Goal: Information Seeking & Learning: Learn about a topic

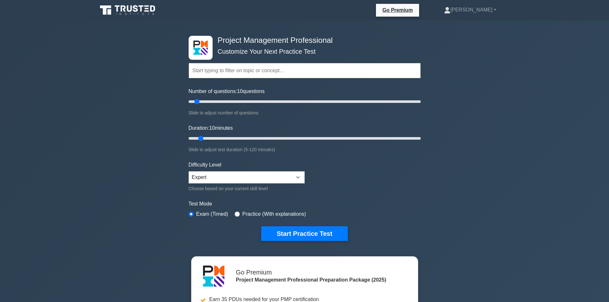
scroll to position [33, 0]
click at [276, 180] on select "Beginner Intermediate Expert" at bounding box center [247, 177] width 116 height 12
select select "intermediate"
click at [189, 171] on select "Beginner Intermediate Expert" at bounding box center [247, 177] width 116 height 12
type input "30"
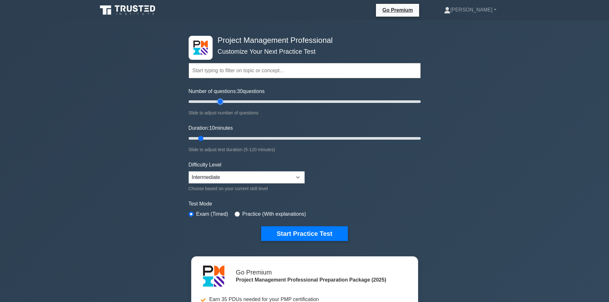
click at [221, 101] on input "Number of questions: 30 questions" at bounding box center [305, 102] width 232 height 8
click at [216, 139] on input "Duration: 10 minutes" at bounding box center [305, 139] width 232 height 8
click at [227, 138] on input "Duration: 20 minutes" at bounding box center [305, 139] width 232 height 8
click at [234, 137] on input "Duration: 25 minutes" at bounding box center [305, 139] width 232 height 8
click at [235, 138] on input "Duration: 25 minutes" at bounding box center [305, 139] width 232 height 8
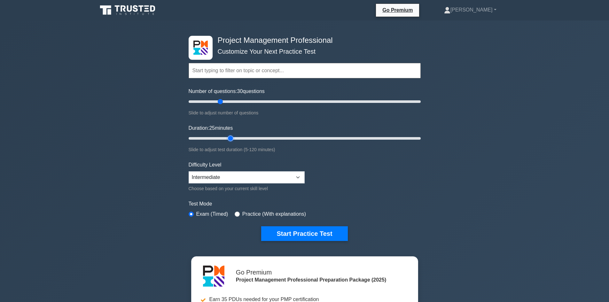
click at [235, 138] on input "Duration: 25 minutes" at bounding box center [305, 139] width 232 height 8
drag, startPoint x: 231, startPoint y: 138, endPoint x: 236, endPoint y: 140, distance: 5.4
type input "30"
click at [236, 140] on input "Duration: 30 minutes" at bounding box center [305, 139] width 232 height 8
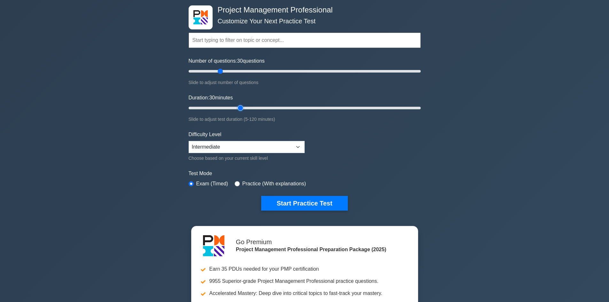
scroll to position [17, 0]
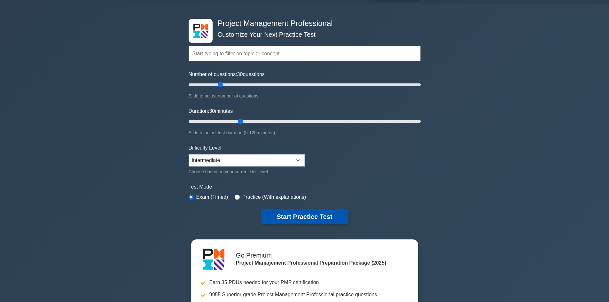
click at [287, 217] on button "Start Practice Test" at bounding box center [304, 216] width 86 height 15
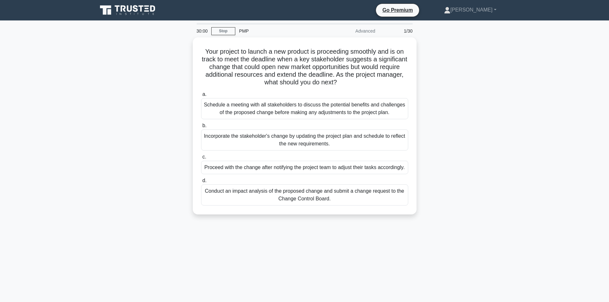
scroll to position [33, 0]
click at [218, 31] on link "Stop" at bounding box center [223, 31] width 24 height 8
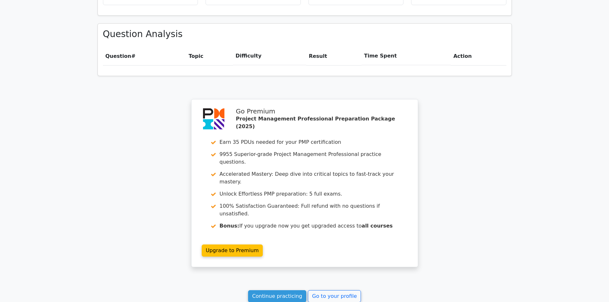
scroll to position [440, 0]
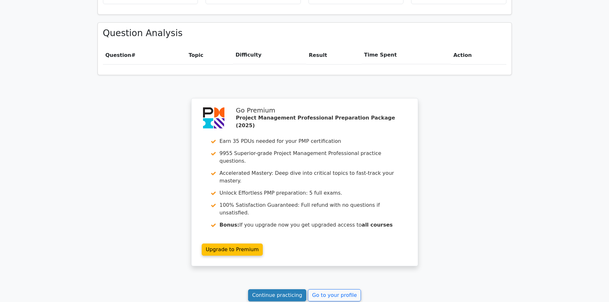
click at [286, 289] on link "Continue practicing" at bounding box center [277, 295] width 59 height 12
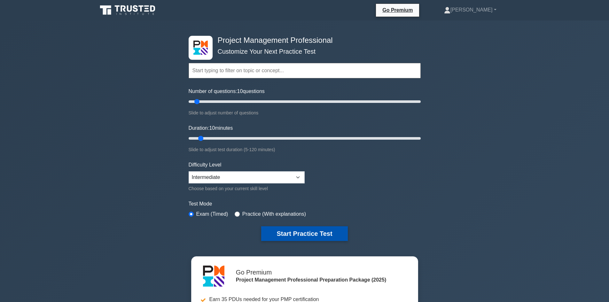
click at [290, 231] on button "Start Practice Test" at bounding box center [304, 233] width 86 height 15
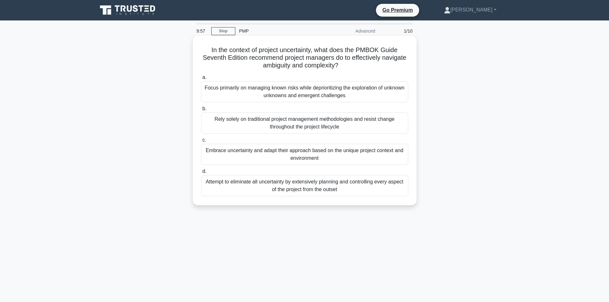
scroll to position [33, 0]
click at [311, 158] on div "Embrace uncertainty and adapt their approach based on the unique project contex…" at bounding box center [304, 154] width 207 height 21
click at [201, 142] on input "c. Embrace uncertainty and adapt their approach based on the unique project con…" at bounding box center [201, 140] width 0 height 4
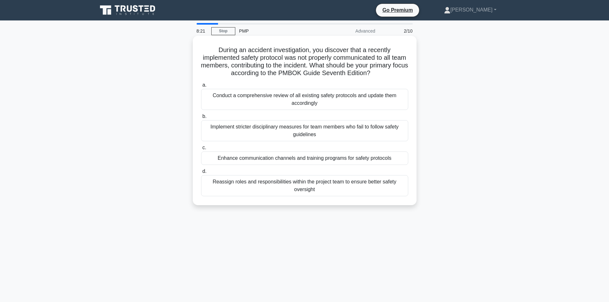
click at [269, 100] on div "Conduct a comprehensive review of all existing safety protocols and update them…" at bounding box center [304, 99] width 207 height 21
click at [201, 87] on input "a. Conduct a comprehensive review of all existing safety protocols and update t…" at bounding box center [201, 85] width 0 height 4
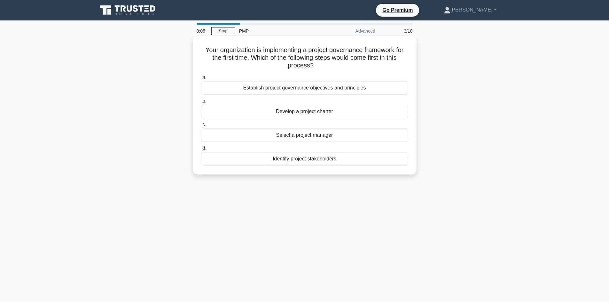
click at [322, 90] on div "Establish project governance objectives and principles" at bounding box center [304, 87] width 207 height 13
click at [201, 80] on input "a. Establish project governance objectives and principles" at bounding box center [201, 77] width 0 height 4
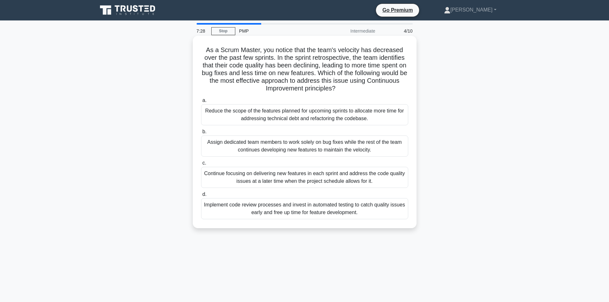
click at [258, 212] on div "Implement code review processes and invest in automated testing to catch qualit…" at bounding box center [304, 208] width 207 height 21
click at [201, 197] on input "d. Implement code review processes and invest in automated testing to catch qua…" at bounding box center [201, 194] width 0 height 4
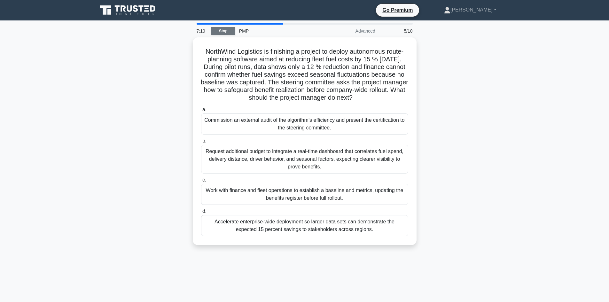
click at [222, 30] on link "Stop" at bounding box center [223, 31] width 24 height 8
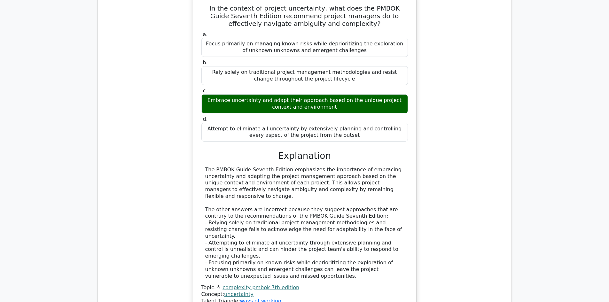
scroll to position [793, 0]
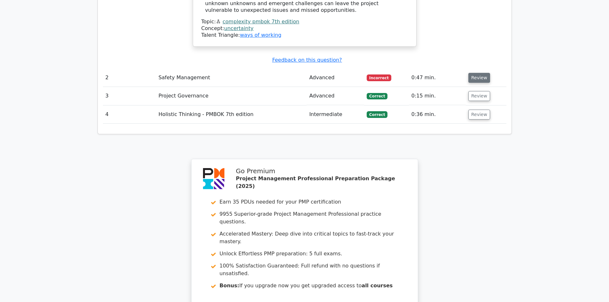
click at [480, 73] on button "Review" at bounding box center [479, 78] width 22 height 10
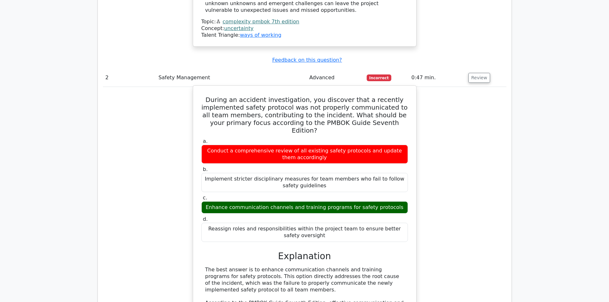
scroll to position [0, 0]
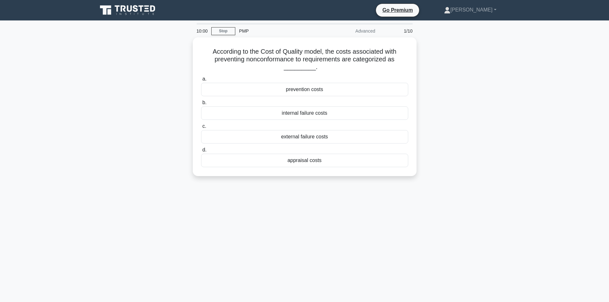
scroll to position [33, 0]
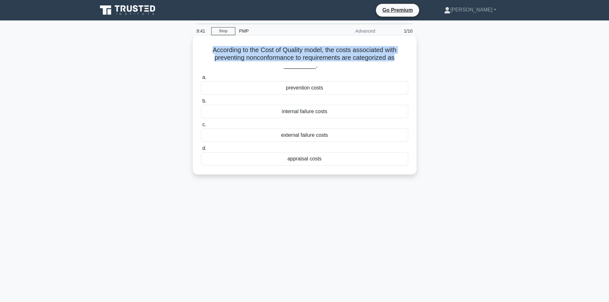
drag, startPoint x: 207, startPoint y: 49, endPoint x: 405, endPoint y: 58, distance: 198.4
type textarea "According to the Cost of Quality model, the costs associated with preventing no…"
click at [405, 58] on h5 "According to the Cost of Quality model, the costs associated with preventing no…" at bounding box center [304, 58] width 208 height 24
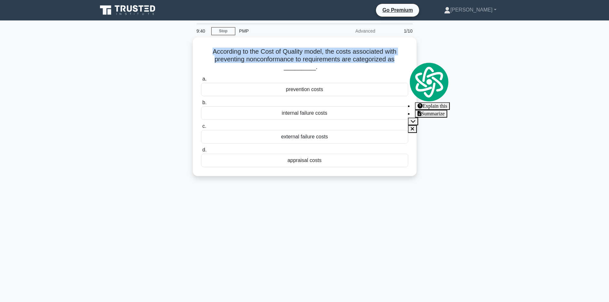
copy h5 "According to the Cost of Quality model, the costs associated with preventing no…"
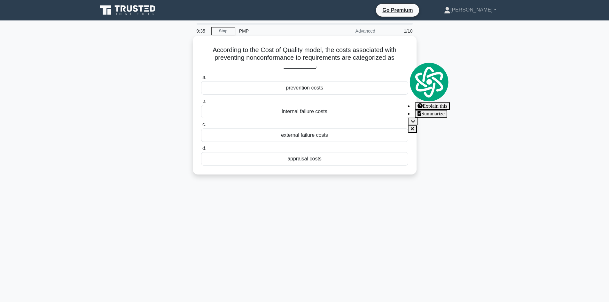
click at [295, 92] on div "prevention costs" at bounding box center [304, 87] width 207 height 13
click at [201, 80] on input "a. prevention costs" at bounding box center [201, 77] width 0 height 4
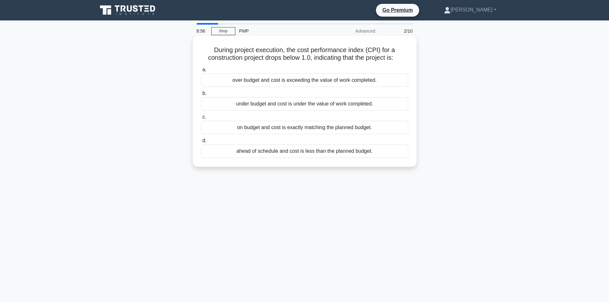
click at [260, 82] on div "over budget and cost is exceeding the value of work completed." at bounding box center [304, 80] width 207 height 13
click at [201, 72] on input "a. over budget and cost is exceeding the value of work completed." at bounding box center [201, 70] width 0 height 4
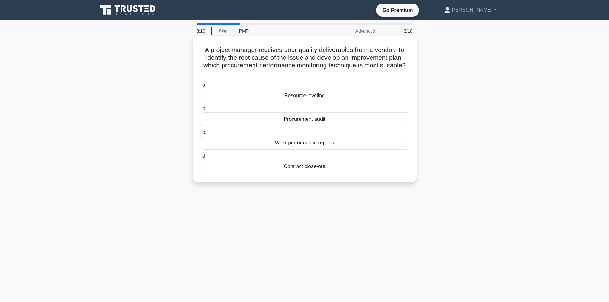
click at [322, 121] on div "Procurement audit" at bounding box center [304, 119] width 207 height 13
click at [201, 111] on input "b. Procurement audit" at bounding box center [201, 109] width 0 height 4
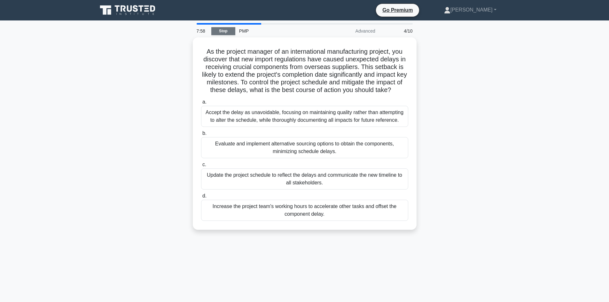
click at [231, 30] on link "Stop" at bounding box center [223, 31] width 24 height 8
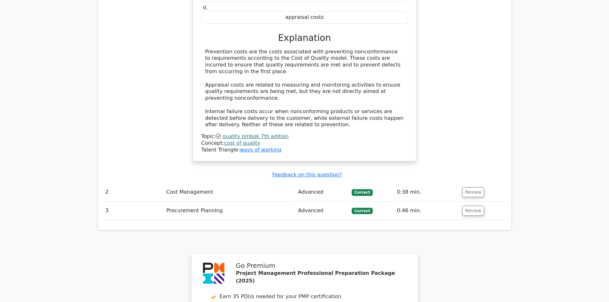
scroll to position [593, 0]
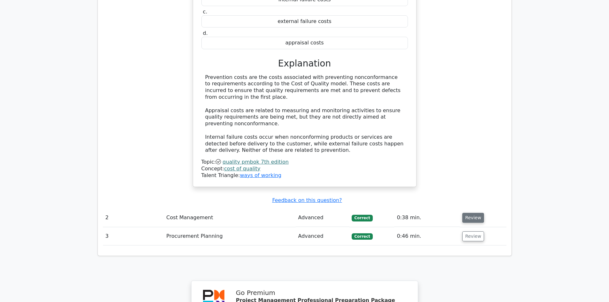
click at [470, 213] on button "Review" at bounding box center [473, 218] width 22 height 10
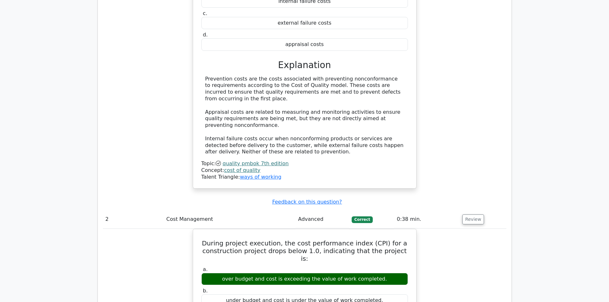
drag, startPoint x: 608, startPoint y: 133, endPoint x: 611, endPoint y: 157, distance: 24.8
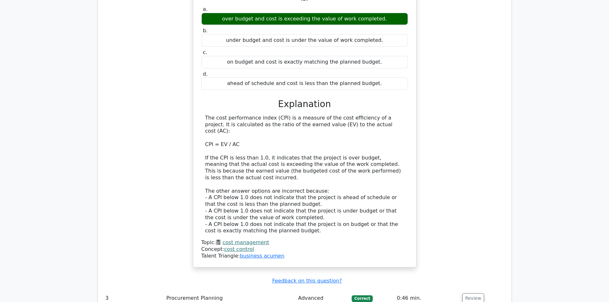
scroll to position [889, 0]
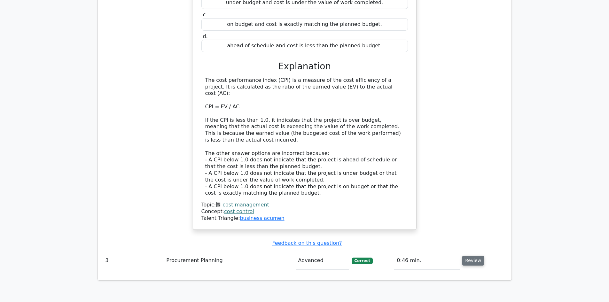
click at [476, 256] on button "Review" at bounding box center [473, 261] width 22 height 10
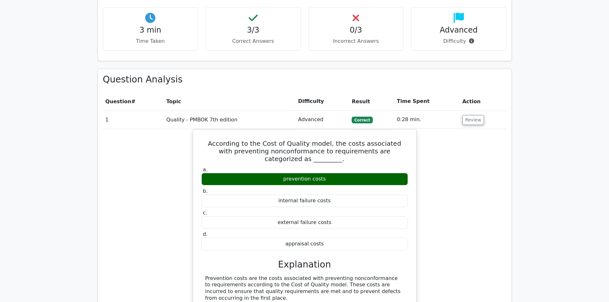
scroll to position [309, 0]
